Goal: Download file/media

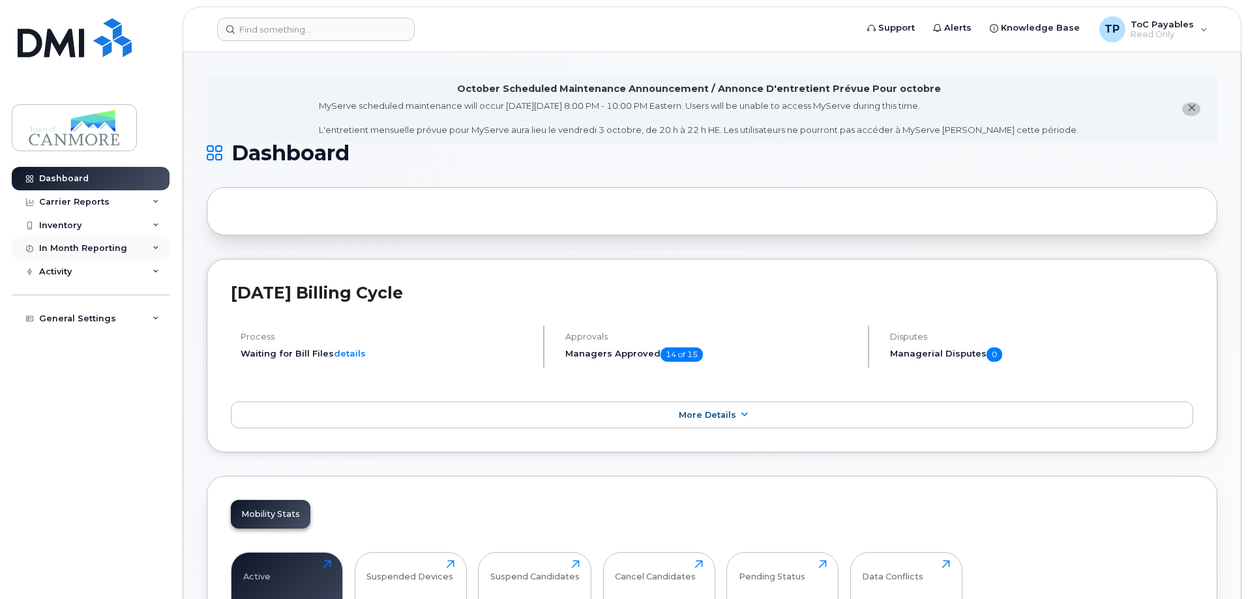
click at [133, 244] on div "In Month Reporting" at bounding box center [91, 248] width 158 height 23
click at [140, 216] on div "Inventory" at bounding box center [91, 225] width 158 height 23
click at [141, 199] on div "Carrier Reports" at bounding box center [91, 201] width 158 height 23
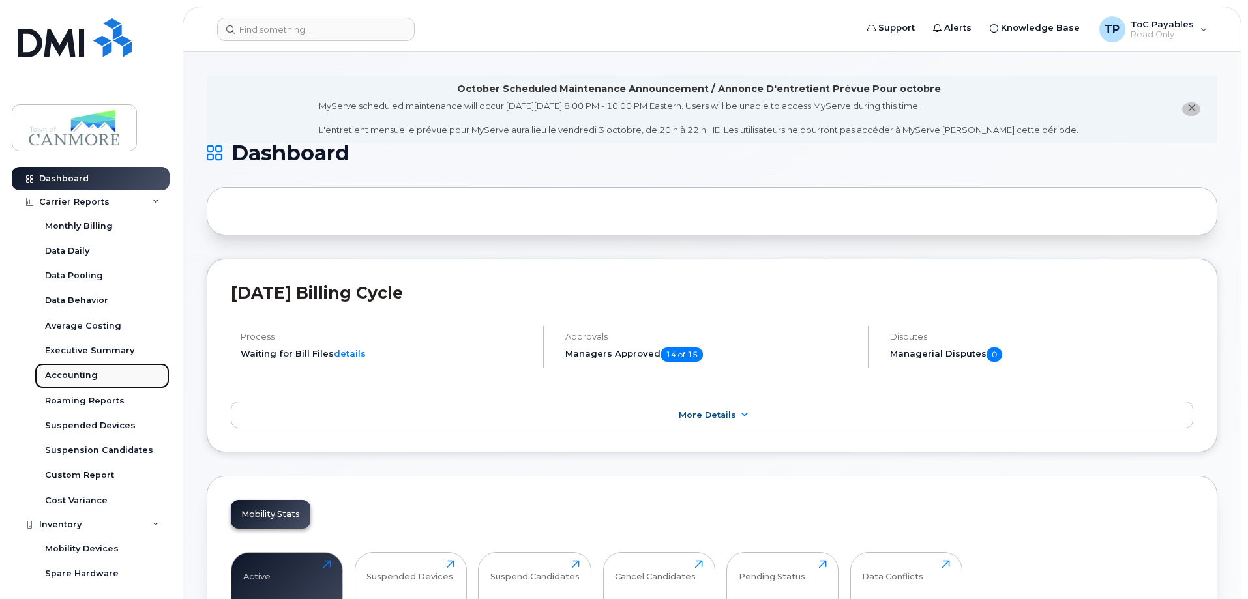
click at [83, 369] on link "Accounting" at bounding box center [102, 375] width 135 height 25
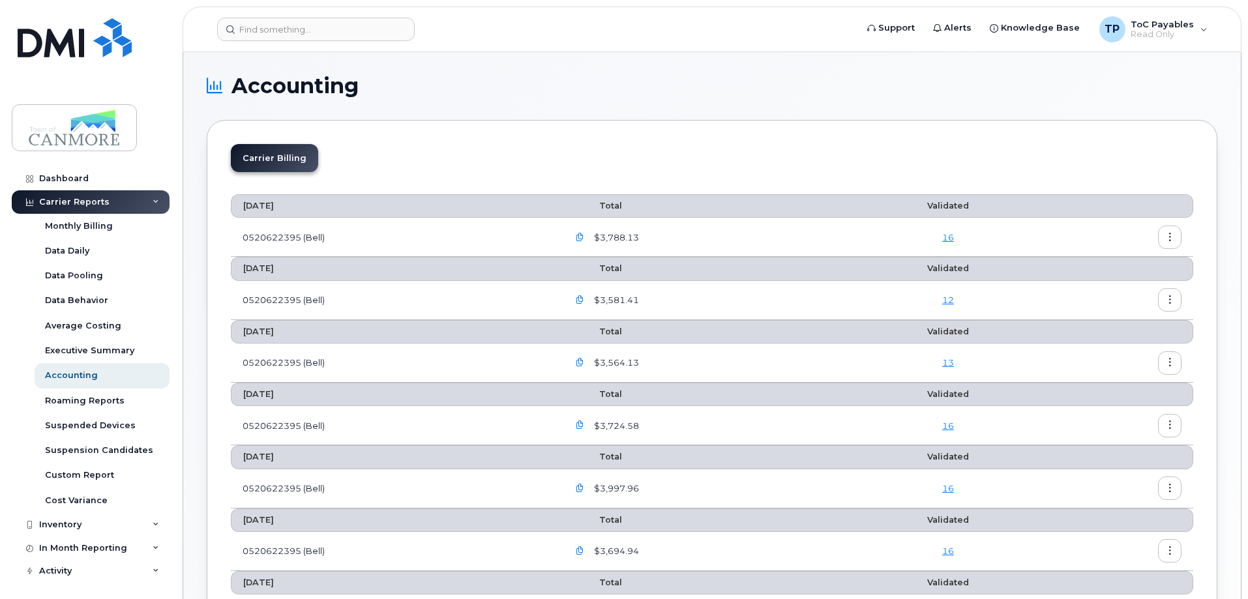
click at [597, 239] on span "$3,788.13" at bounding box center [615, 237] width 48 height 12
click at [584, 238] on icon "button" at bounding box center [580, 237] width 8 height 8
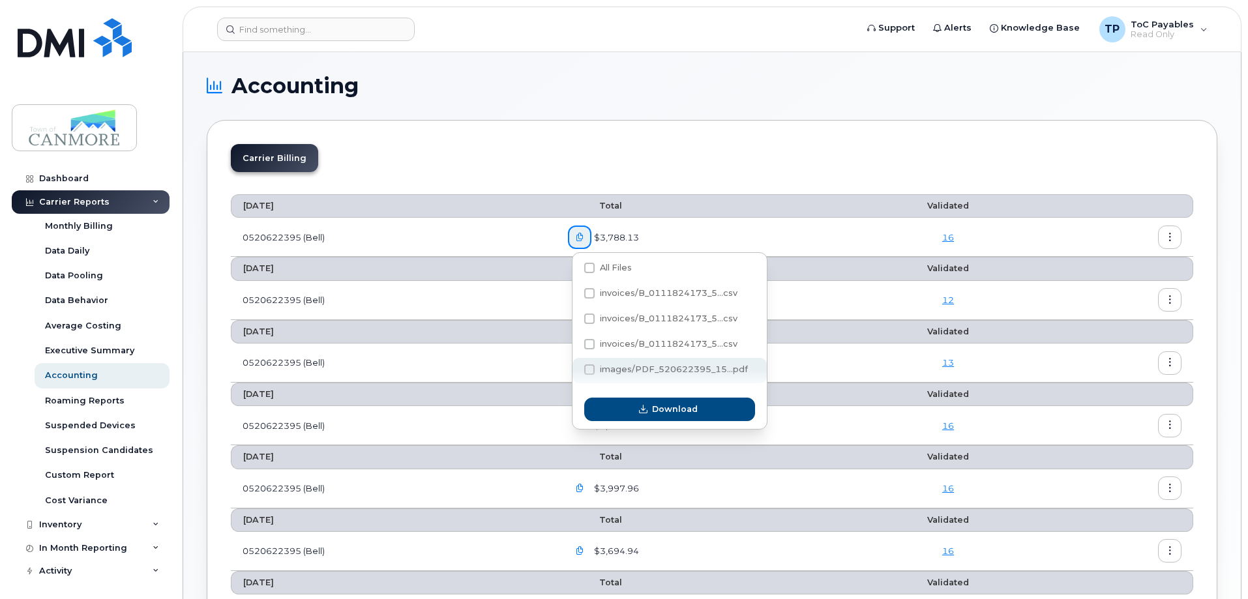
click at [640, 374] on span "images/PDF_520622395_15...pdf" at bounding box center [674, 369] width 148 height 10
click at [575, 374] on input "images/PDF_520622395_15...pdf" at bounding box center [571, 370] width 7 height 7
checkbox input "true"
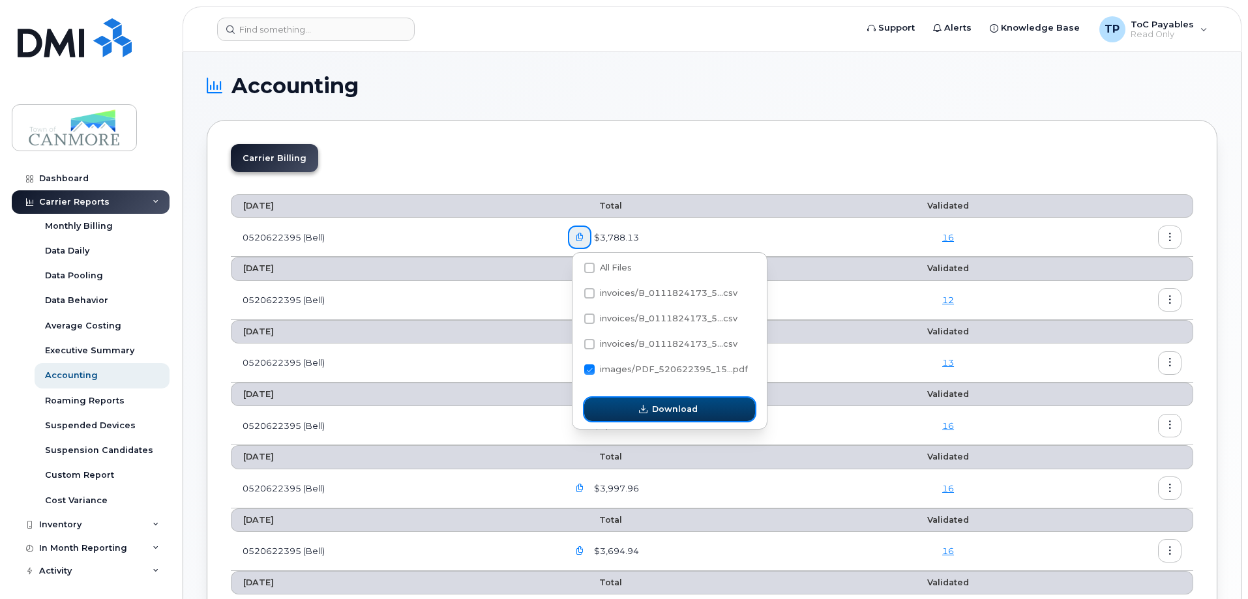
click at [664, 404] on span "Download" at bounding box center [675, 409] width 46 height 12
